Goal: Find specific page/section

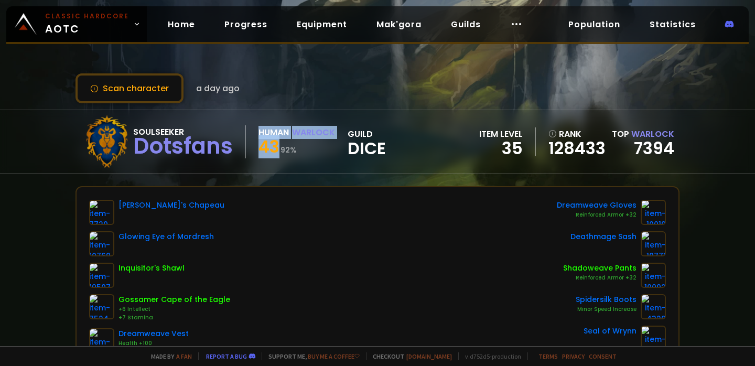
drag, startPoint x: 255, startPoint y: 131, endPoint x: 276, endPoint y: 148, distance: 27.3
click at [276, 147] on div "Soulseeker Dotsfans Human Warlock 43 92 % guild Dice" at bounding box center [233, 141] width 305 height 52
click at [276, 148] on span "43" at bounding box center [268, 147] width 21 height 24
drag, startPoint x: 278, startPoint y: 148, endPoint x: 256, endPoint y: 129, distance: 29.7
click at [256, 128] on div "Soulseeker Dotsfans Human Warlock 43 92 % guild Dice" at bounding box center [233, 141] width 305 height 52
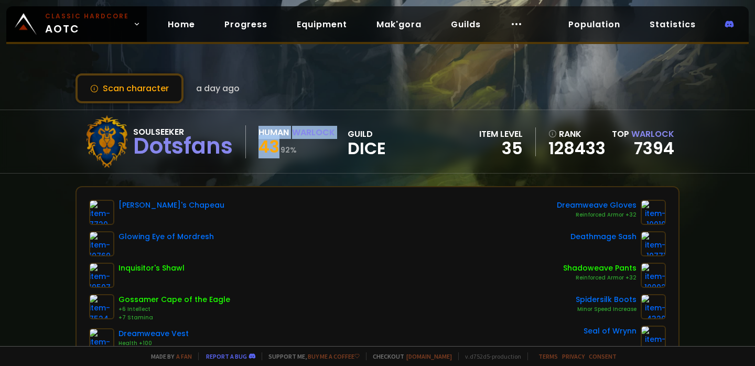
click at [256, 129] on div "Soulseeker Dotsfans Human Warlock 43 92 % guild Dice" at bounding box center [233, 141] width 305 height 52
drag, startPoint x: 258, startPoint y: 151, endPoint x: 309, endPoint y: 147, distance: 51.0
click at [309, 147] on div "43 92 %" at bounding box center [296, 148] width 77 height 19
